Goal: Use online tool/utility

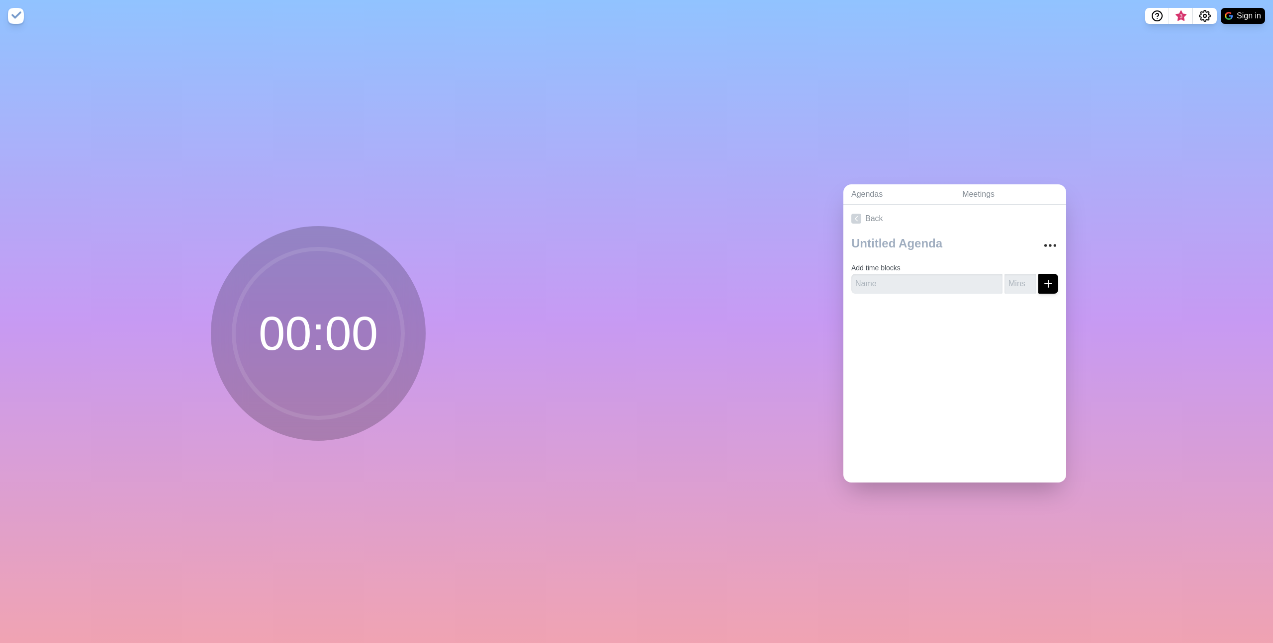
click at [317, 298] on circle at bounding box center [318, 333] width 169 height 169
click at [314, 331] on circle at bounding box center [318, 333] width 169 height 169
click at [12, 17] on img at bounding box center [16, 16] width 16 height 16
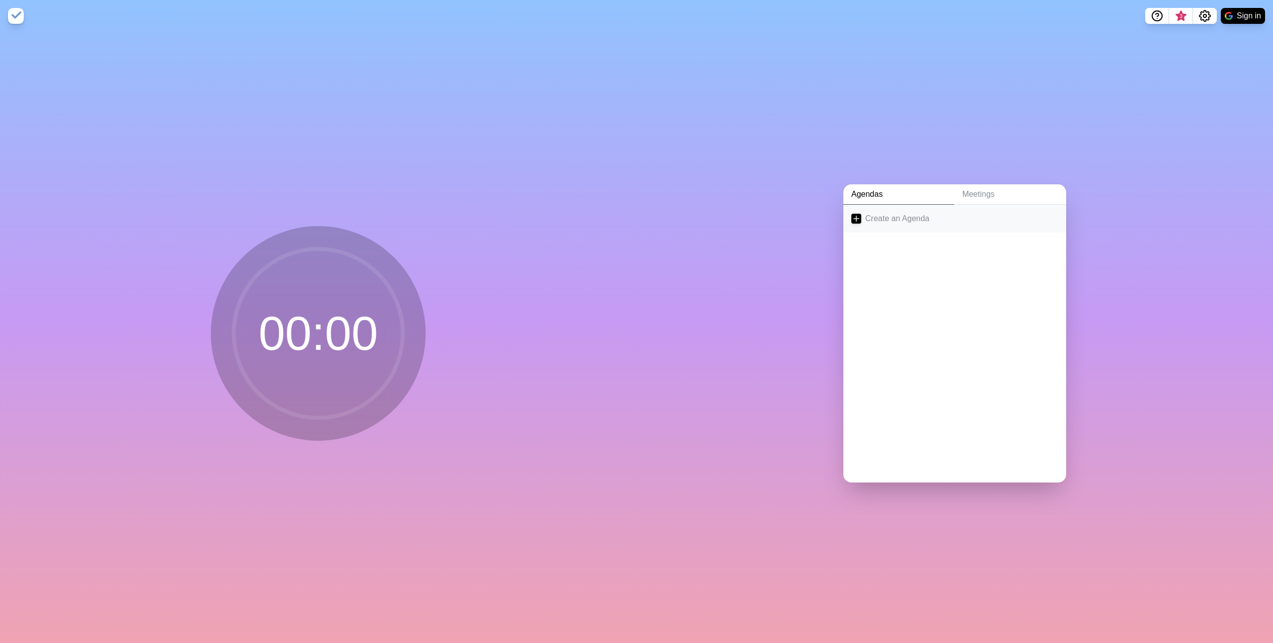
click at [882, 213] on link "Create an Agenda" at bounding box center [954, 219] width 223 height 28
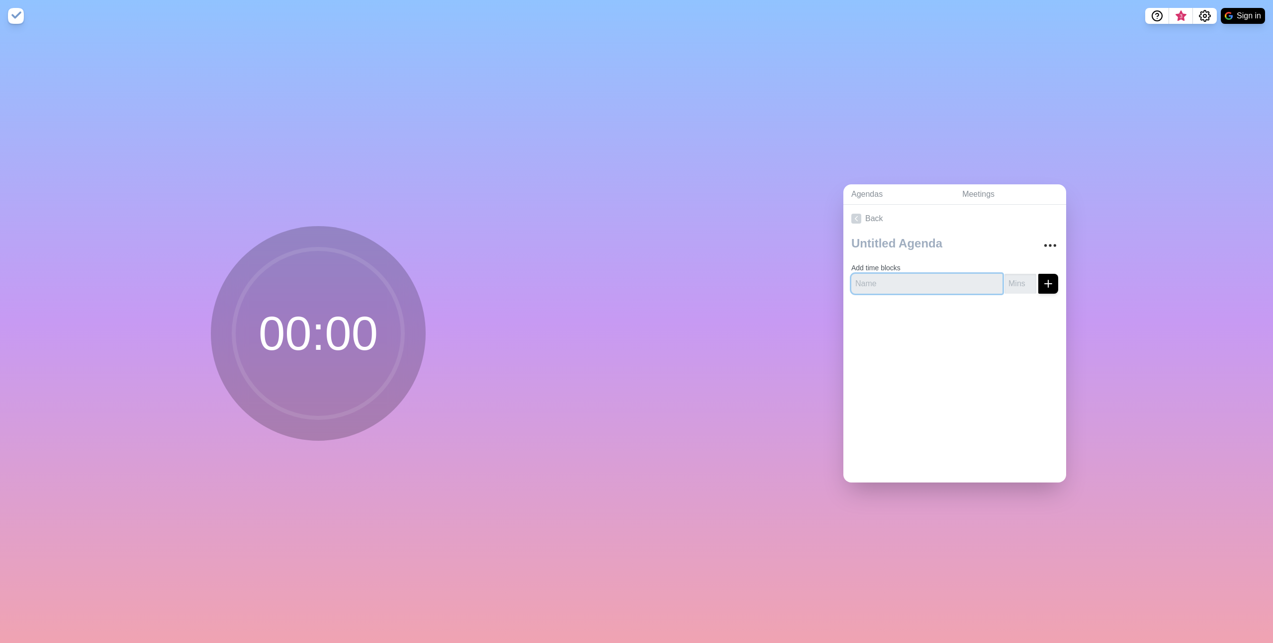
click at [923, 279] on input "text" at bounding box center [926, 284] width 151 height 20
type input "v"
type input "팔굽혀펴기 10회"
click at [1007, 281] on input "number" at bounding box center [1021, 284] width 32 height 20
type input "5"
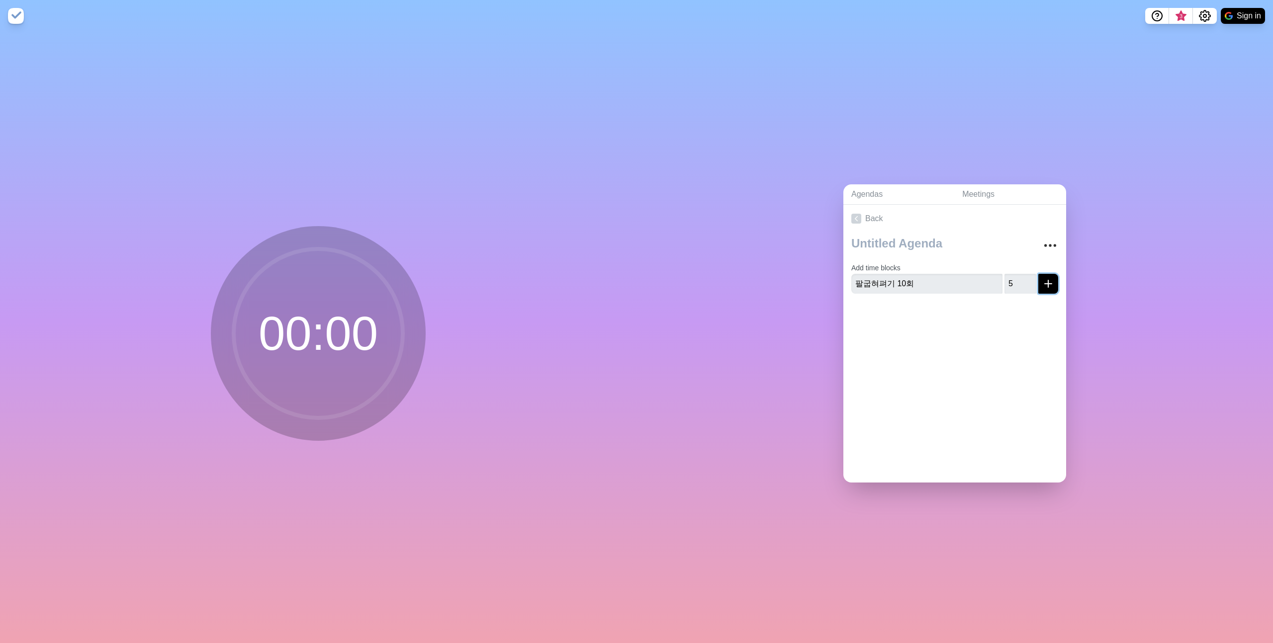
click at [1045, 284] on line "submit" at bounding box center [1048, 284] width 7 height 0
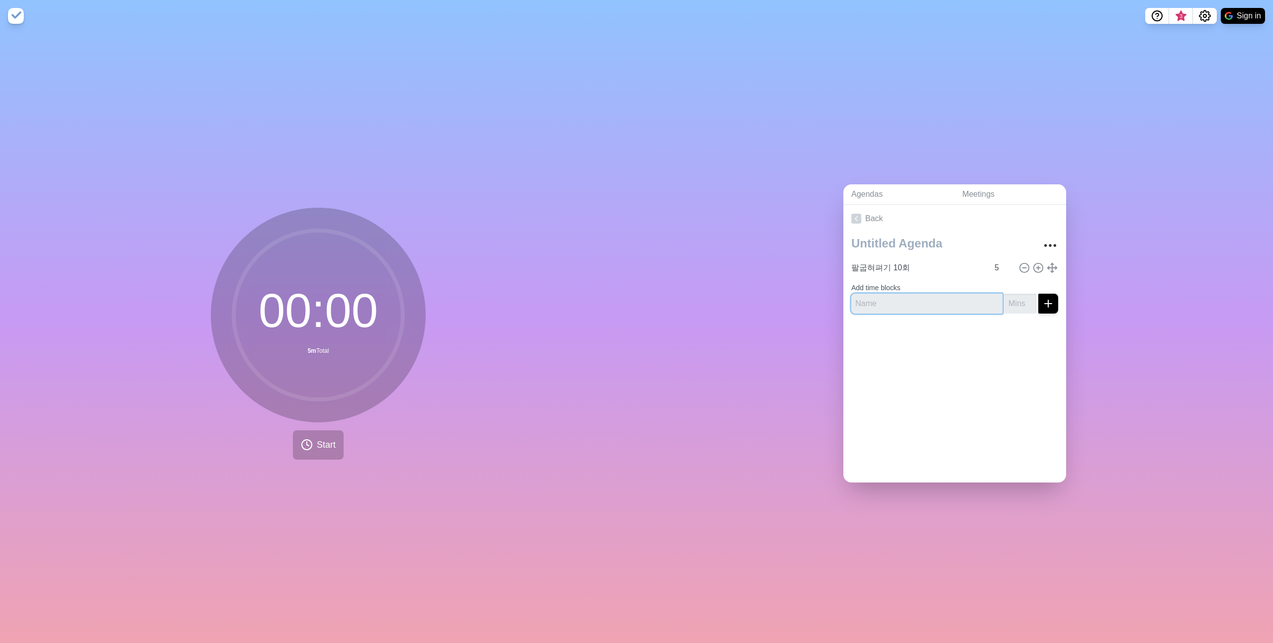
click at [939, 294] on input "text" at bounding box center [926, 304] width 151 height 20
type input "나이스"
click at [1013, 298] on input "number" at bounding box center [1021, 304] width 32 height 20
type input "1"
click at [1006, 310] on div "팔굽혀펴기 10회 5 Add time blocks 나이스 1" at bounding box center [954, 277] width 223 height 89
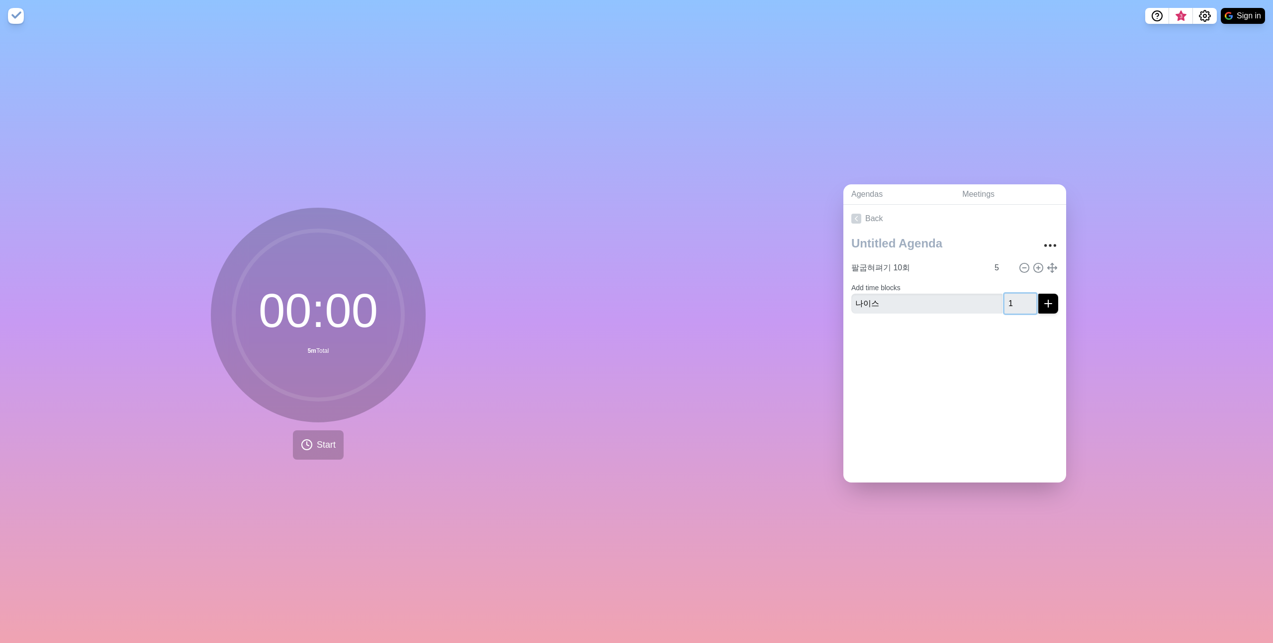
click at [1006, 300] on input "1" at bounding box center [1021, 304] width 32 height 20
click at [986, 367] on div "Back 팔굽혀펴기 10회 5 Add time blocks 나이스 1" at bounding box center [954, 344] width 223 height 278
click at [1048, 300] on line "submit" at bounding box center [1048, 303] width 0 height 7
click at [991, 281] on input "1" at bounding box center [1003, 288] width 24 height 20
click at [940, 343] on div at bounding box center [954, 350] width 223 height 40
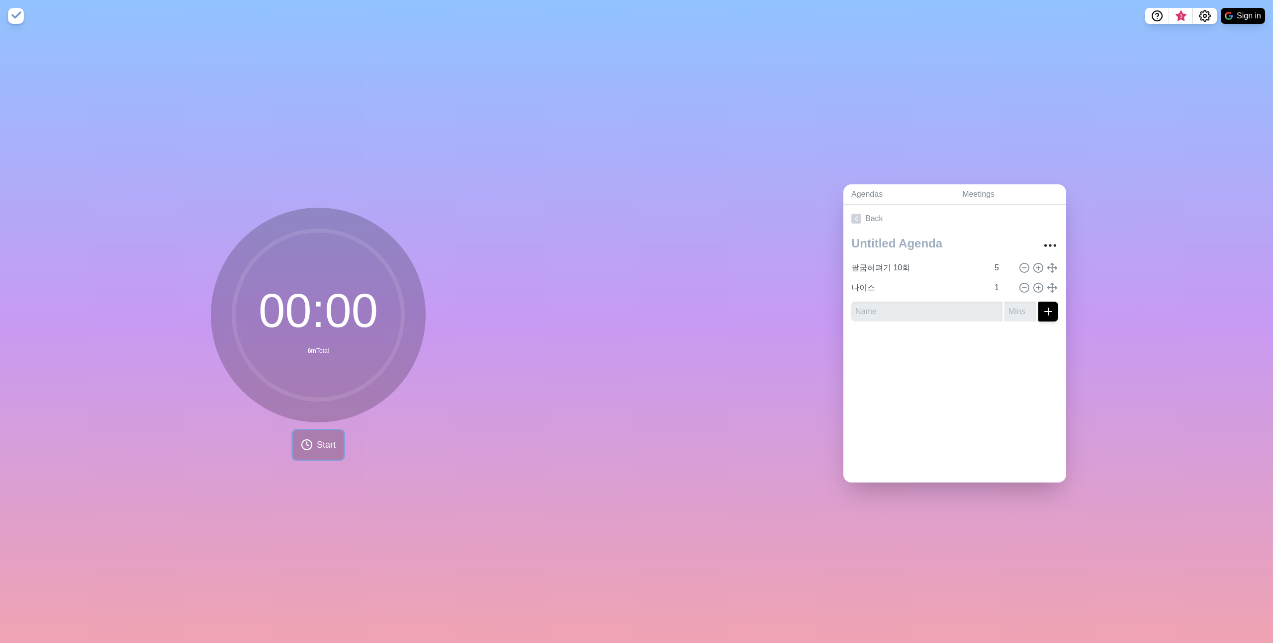
click at [293, 438] on button "Start" at bounding box center [318, 445] width 51 height 29
click at [1183, 13] on span "3" at bounding box center [1181, 16] width 8 height 8
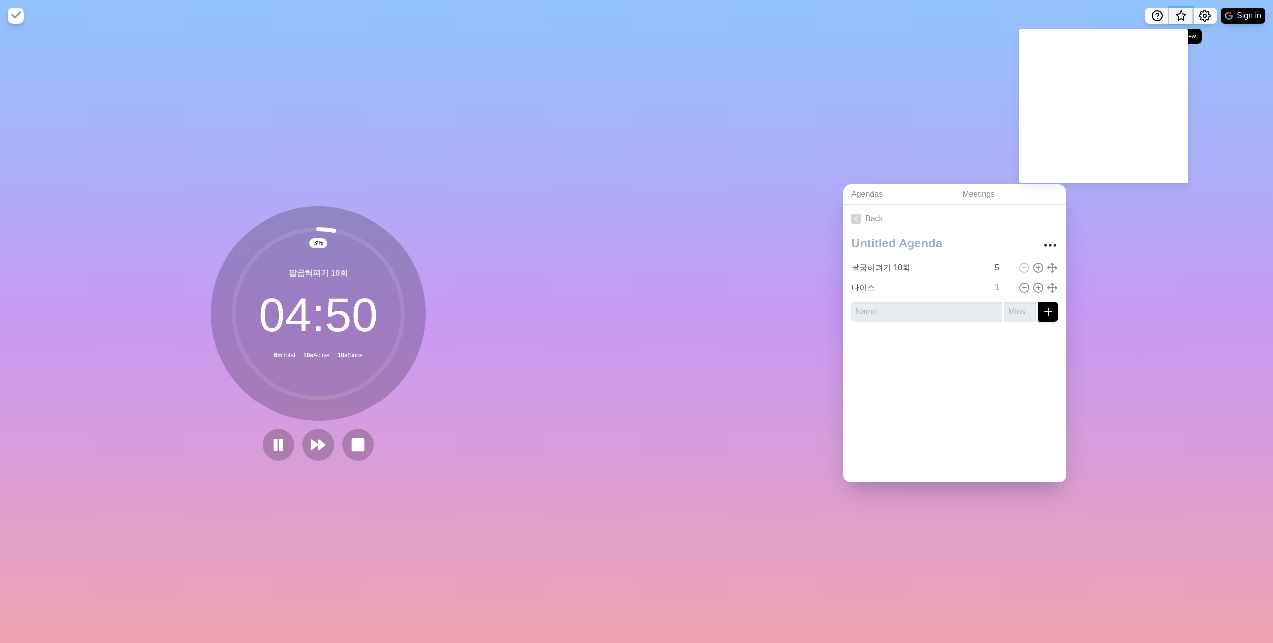
click at [1183, 13] on span "What’s new" at bounding box center [1181, 18] width 16 height 21
